Goal: Transaction & Acquisition: Book appointment/travel/reservation

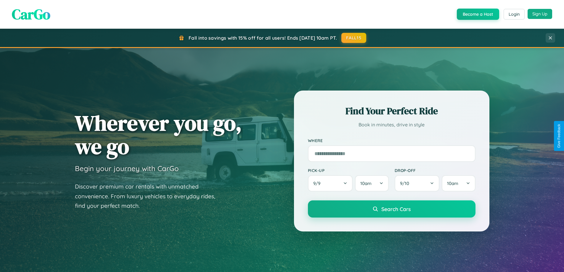
click at [539, 14] on button "Sign Up" at bounding box center [539, 14] width 25 height 10
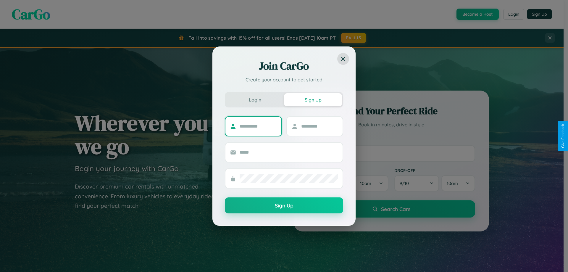
click at [258, 126] on input "text" at bounding box center [258, 126] width 37 height 9
type input "*********"
click at [319, 126] on input "text" at bounding box center [319, 126] width 37 height 9
type input "*****"
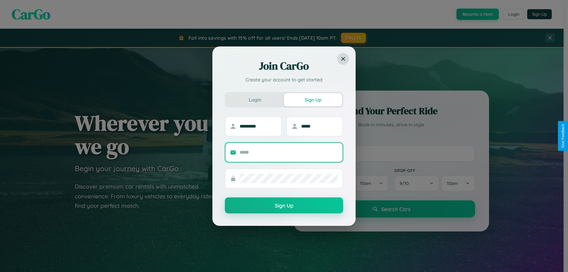
click at [289, 152] on input "text" at bounding box center [289, 152] width 98 height 9
type input "**********"
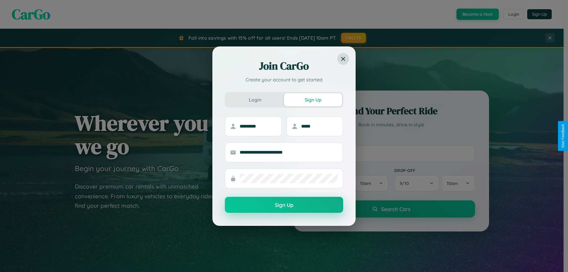
click at [284, 205] on button "Sign Up" at bounding box center [284, 205] width 118 height 16
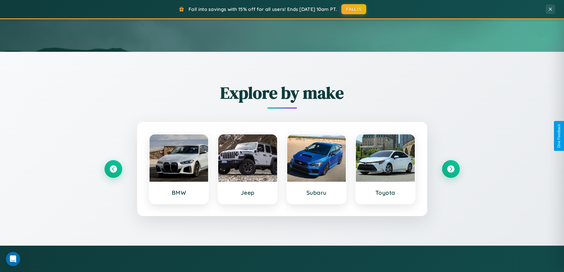
scroll to position [255, 0]
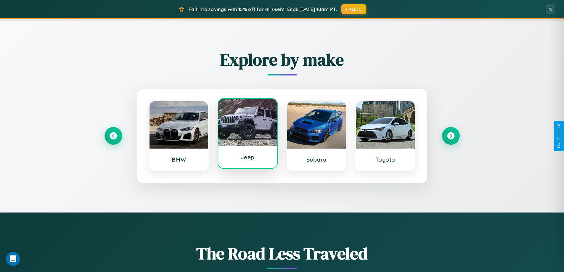
click at [247, 135] on div at bounding box center [247, 122] width 59 height 47
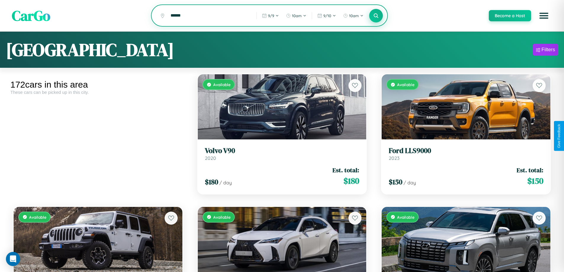
click at [375, 16] on icon at bounding box center [376, 16] width 6 height 6
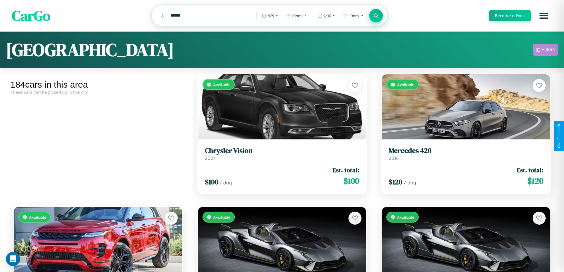
click at [545, 51] on div "Filters" at bounding box center [548, 50] width 14 height 6
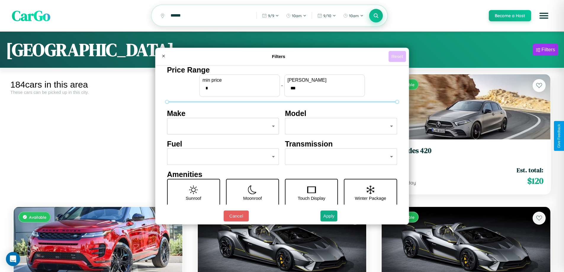
click at [398, 56] on button "Reset" at bounding box center [396, 56] width 17 height 11
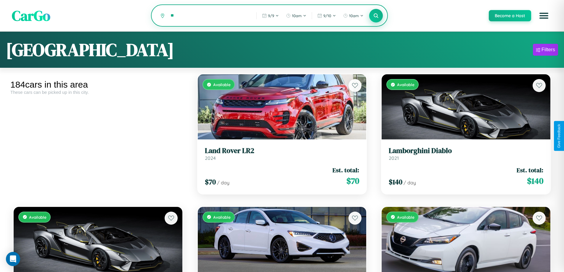
type input "*"
type input "*****"
click at [375, 16] on icon at bounding box center [376, 16] width 6 height 6
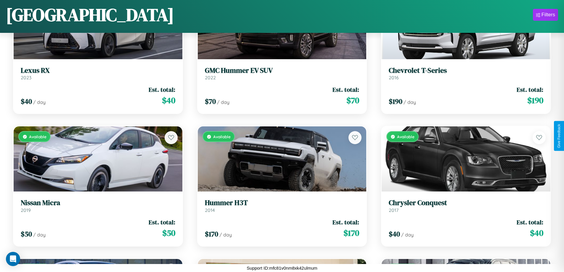
scroll to position [2865, 0]
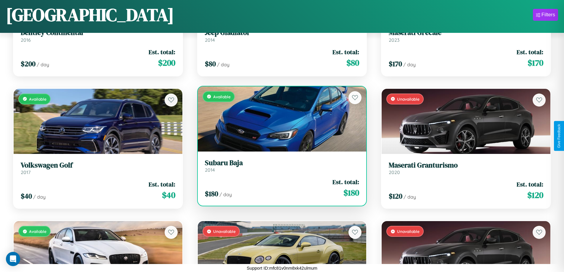
click at [279, 121] on div "Available" at bounding box center [282, 118] width 169 height 65
click at [279, 119] on div "Available" at bounding box center [282, 118] width 169 height 65
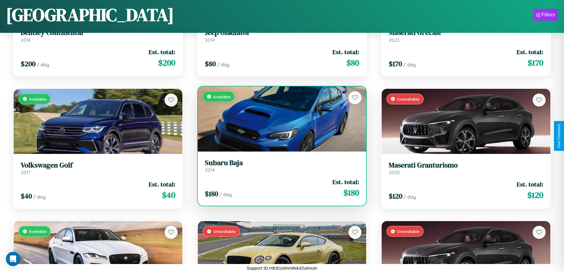
click at [279, 119] on div "Available" at bounding box center [282, 118] width 169 height 65
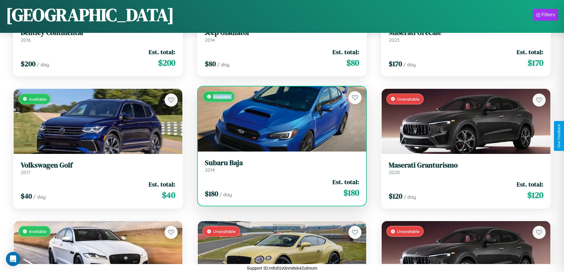
click at [279, 119] on div "Available" at bounding box center [282, 118] width 169 height 65
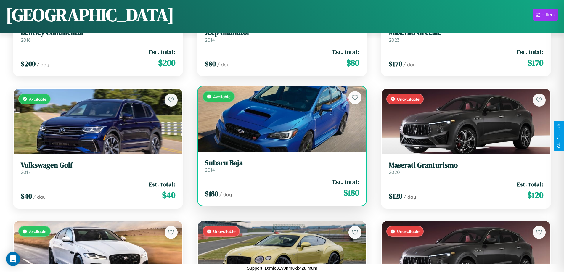
click at [279, 119] on div "Available" at bounding box center [282, 118] width 169 height 65
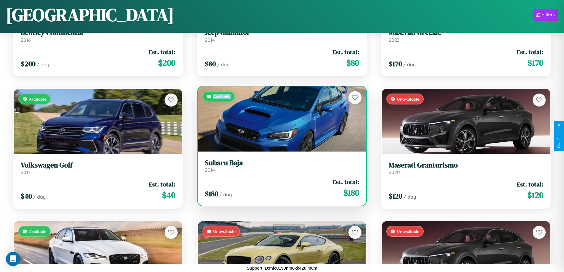
click at [279, 119] on div "Available" at bounding box center [282, 118] width 169 height 65
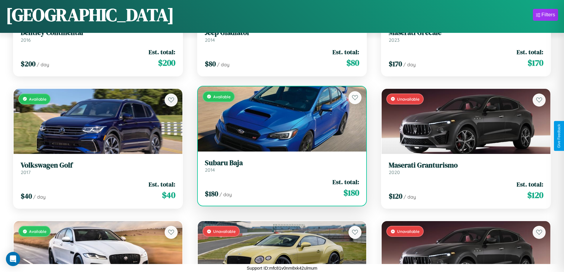
click at [279, 165] on h3 "Subaru Baja" at bounding box center [282, 163] width 154 height 9
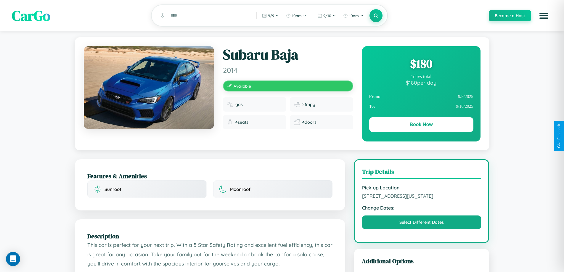
scroll to position [322, 0]
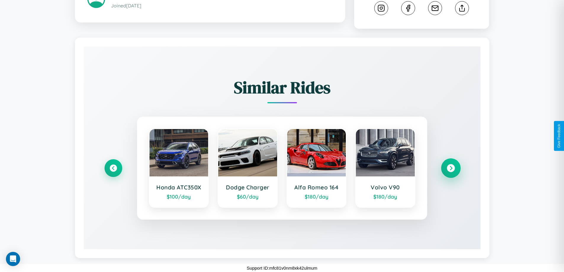
click at [450, 168] on icon at bounding box center [450, 168] width 8 height 8
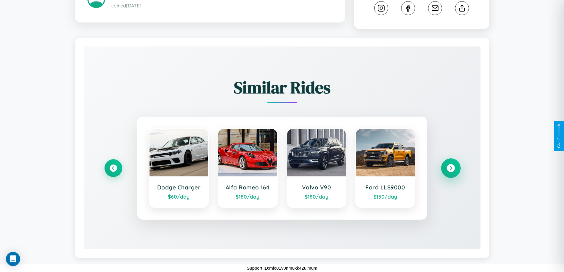
click at [450, 168] on icon at bounding box center [450, 168] width 8 height 8
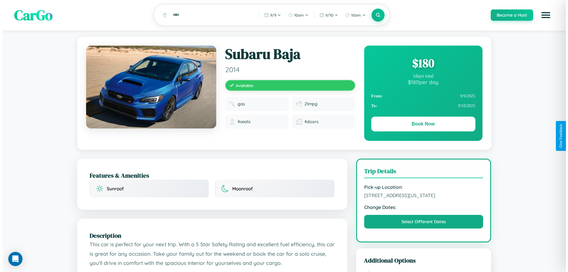
scroll to position [0, 0]
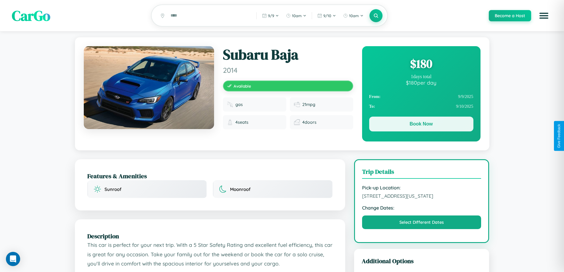
click at [421, 125] on button "Book Now" at bounding box center [421, 124] width 104 height 15
